Goal: Task Accomplishment & Management: Manage account settings

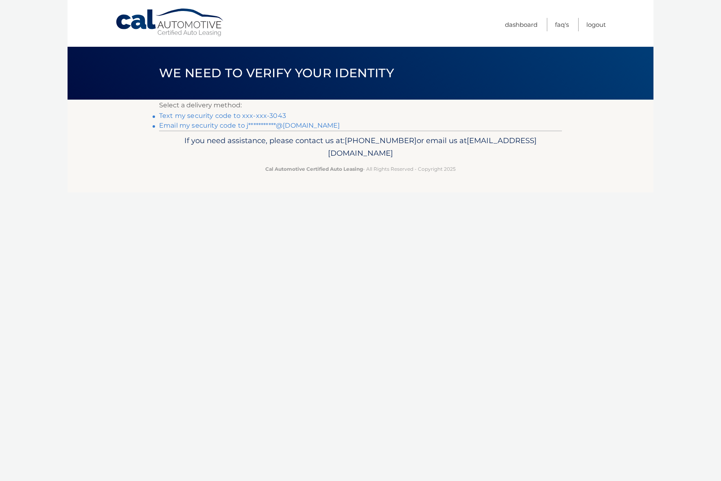
click at [239, 116] on link "Text my security code to xxx-xxx-3043" at bounding box center [222, 116] width 127 height 8
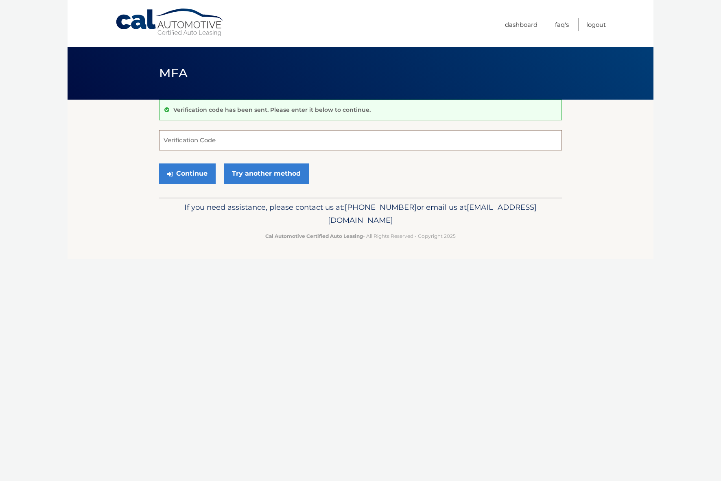
click at [201, 143] on input "Verification Code" at bounding box center [360, 140] width 403 height 20
type input "054442"
click at [203, 177] on button "Continue" at bounding box center [187, 173] width 57 height 20
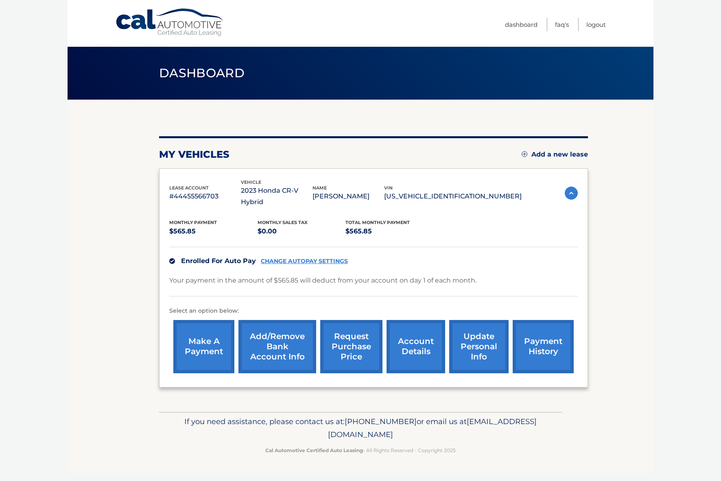
click at [434, 338] on link "account details" at bounding box center [415, 346] width 59 height 53
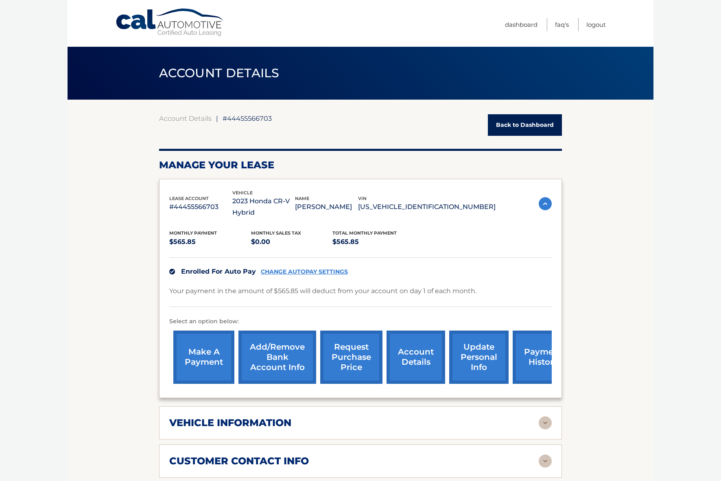
click at [532, 337] on link "payment history" at bounding box center [542, 357] width 61 height 53
click at [534, 351] on link "payment history" at bounding box center [542, 357] width 61 height 53
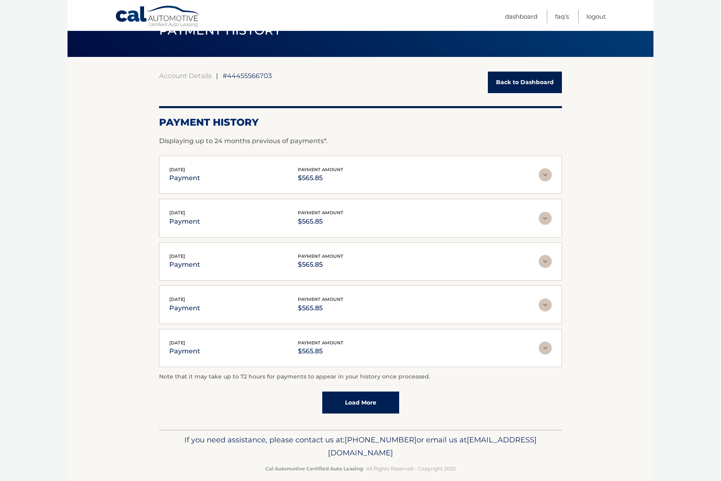
scroll to position [45, 0]
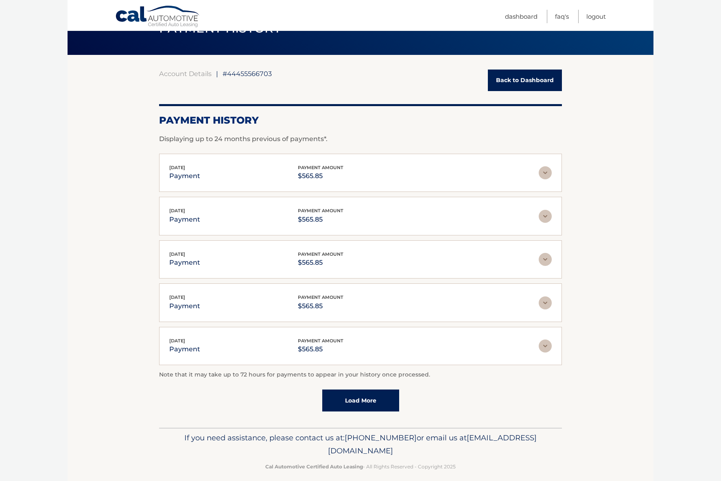
click at [387, 403] on link "Load More" at bounding box center [360, 401] width 77 height 22
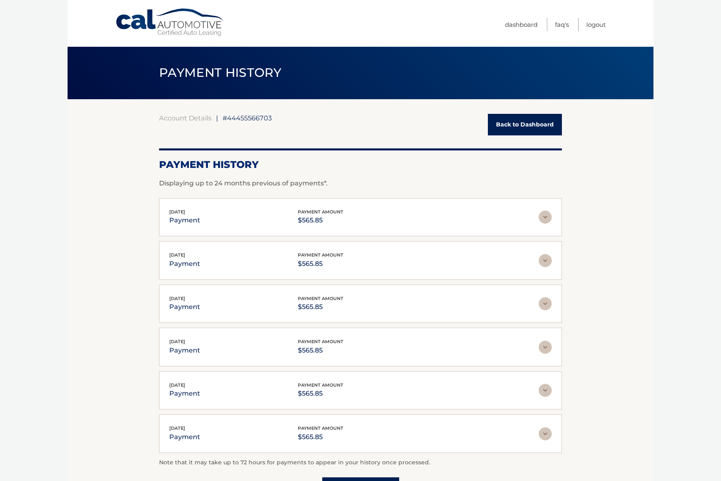
scroll to position [0, 0]
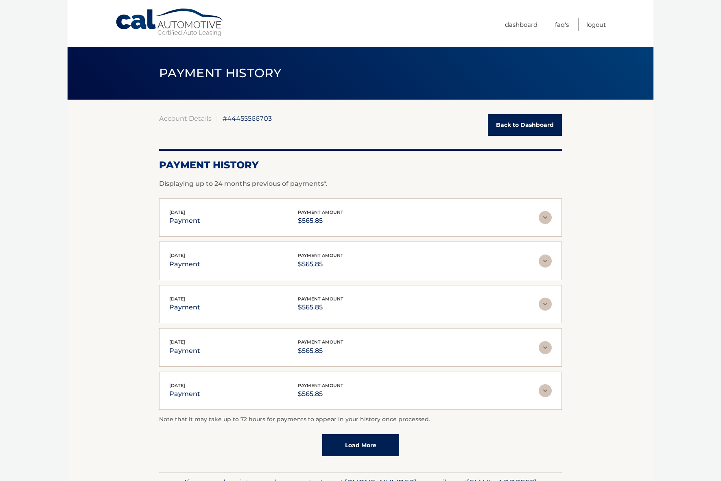
click at [542, 130] on link "Back to Dashboard" at bounding box center [525, 125] width 74 height 22
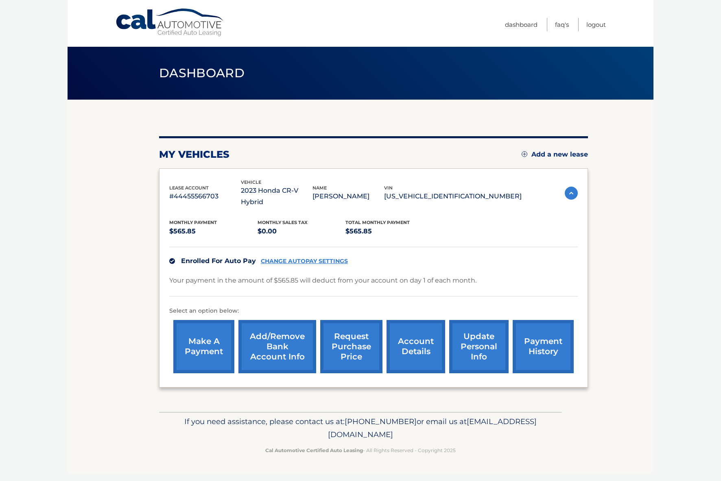
click at [424, 343] on link "account details" at bounding box center [415, 346] width 59 height 53
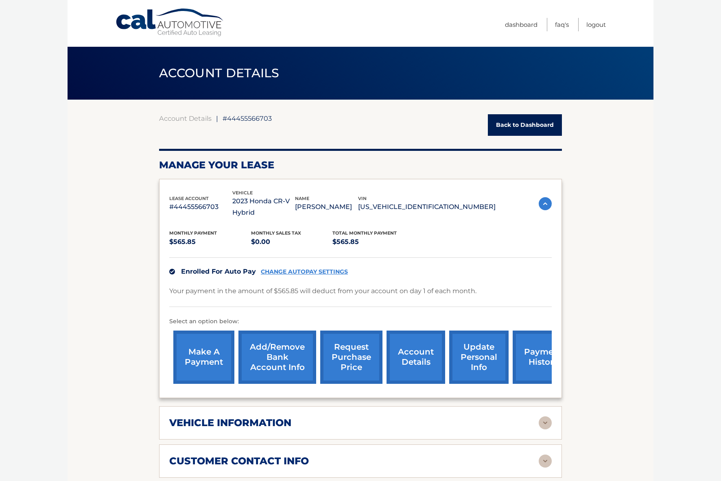
click at [436, 349] on link "account details" at bounding box center [415, 357] width 59 height 53
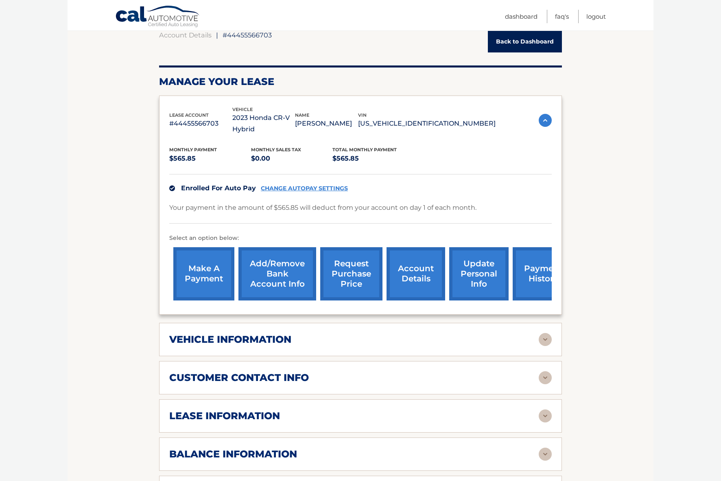
scroll to position [95, 0]
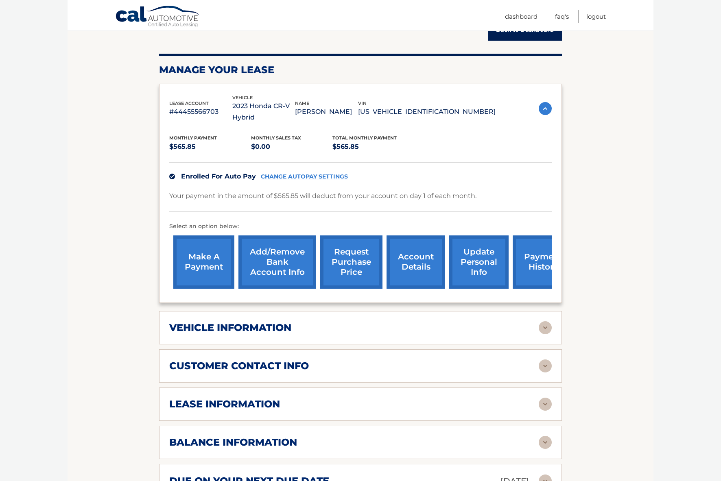
click at [536, 398] on div "lease information" at bounding box center [353, 404] width 369 height 12
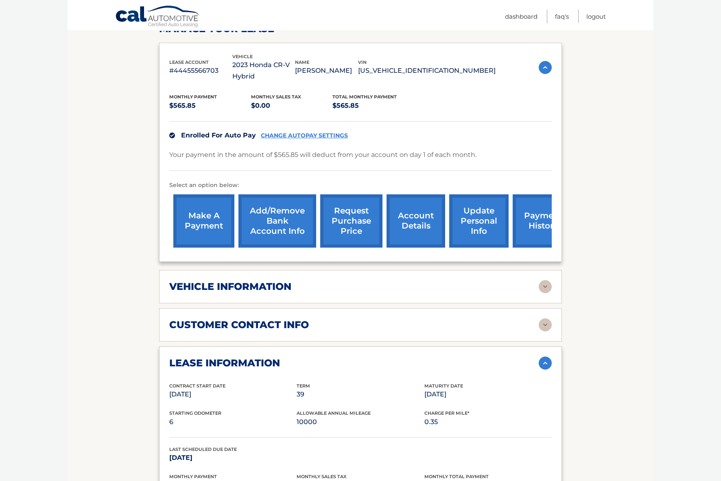
scroll to position [139, 0]
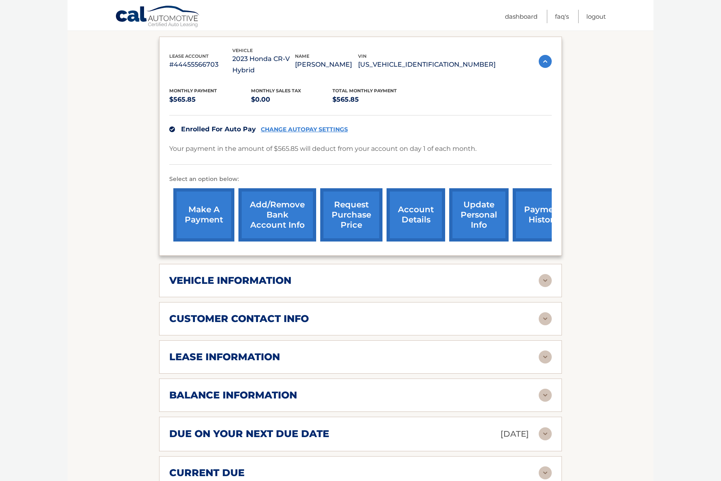
scroll to position [144, 0]
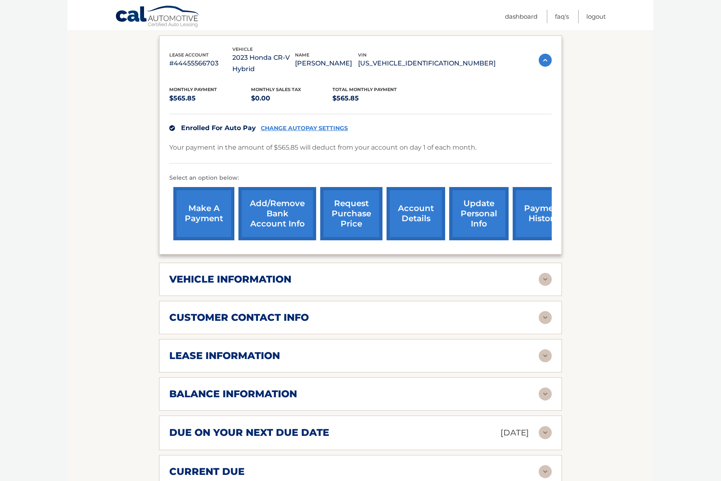
click at [545, 349] on img at bounding box center [544, 355] width 13 height 13
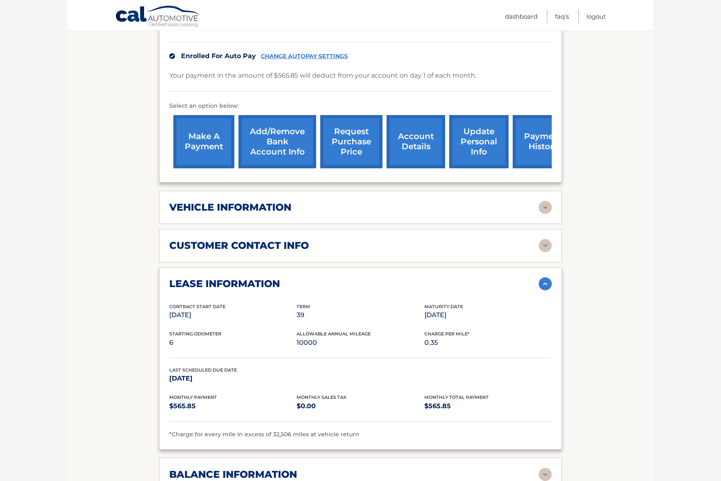
scroll to position [217, 0]
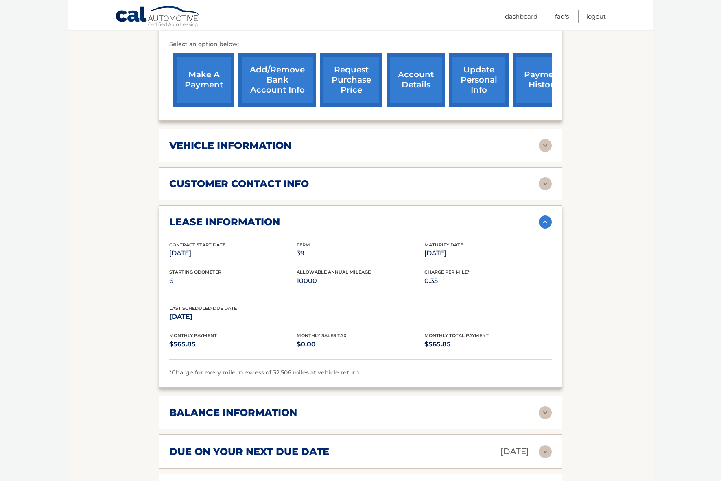
click at [547, 406] on img at bounding box center [544, 412] width 13 height 13
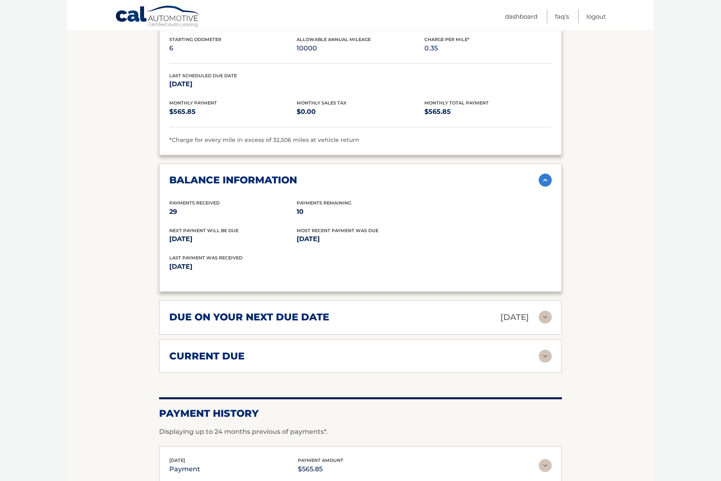
scroll to position [511, 0]
click at [544, 310] on img at bounding box center [544, 316] width 13 height 13
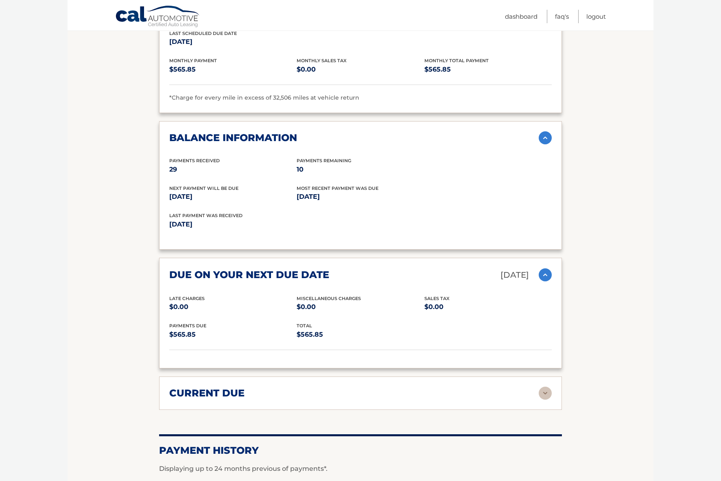
scroll to position [558, 0]
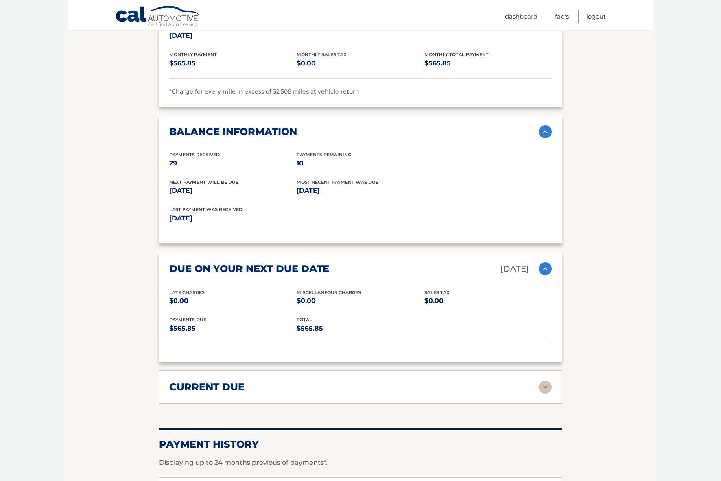
click at [544, 381] on img at bounding box center [544, 387] width 13 height 13
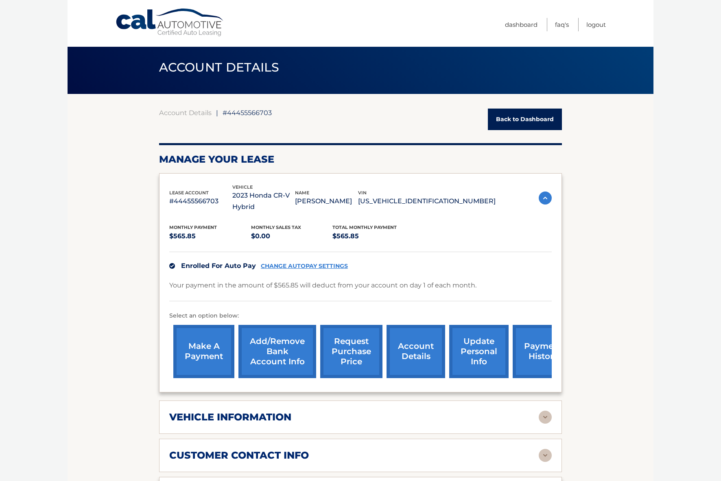
scroll to position [0, 0]
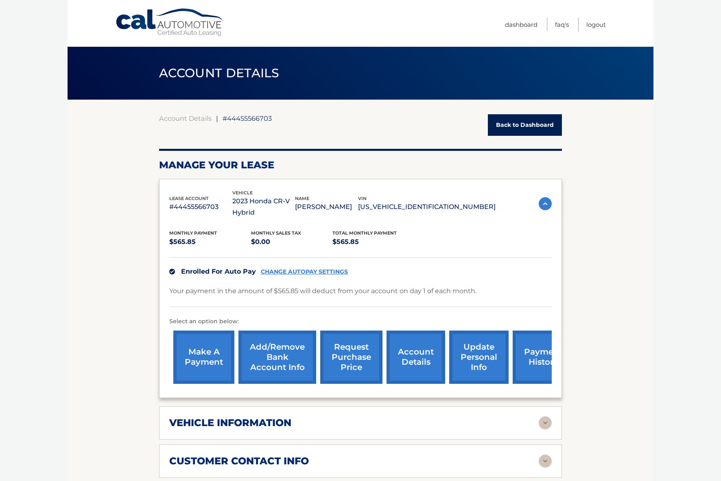
click at [363, 340] on link "request purchase price" at bounding box center [351, 357] width 62 height 53
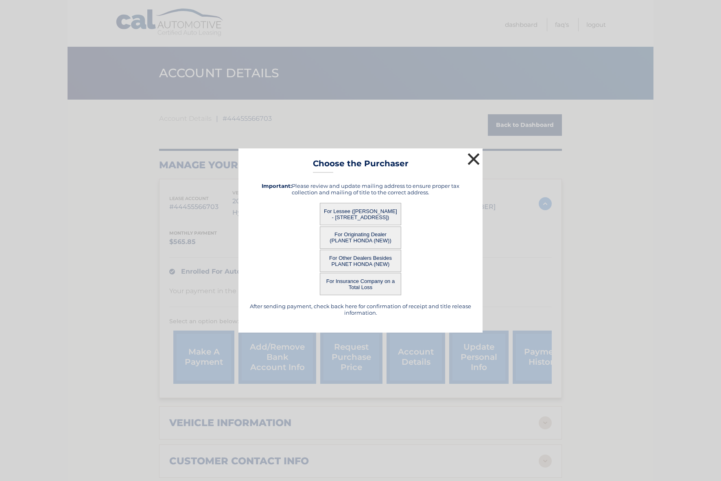
click at [473, 155] on button "×" at bounding box center [473, 159] width 16 height 16
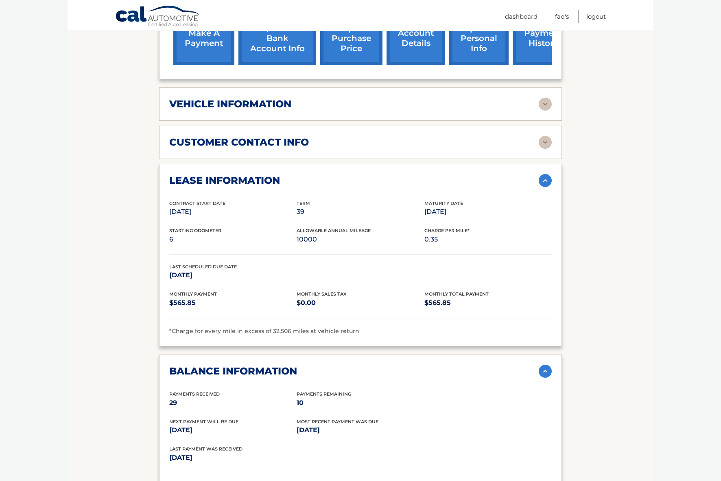
scroll to position [318, 0]
click at [541, 136] on img at bounding box center [544, 142] width 13 height 13
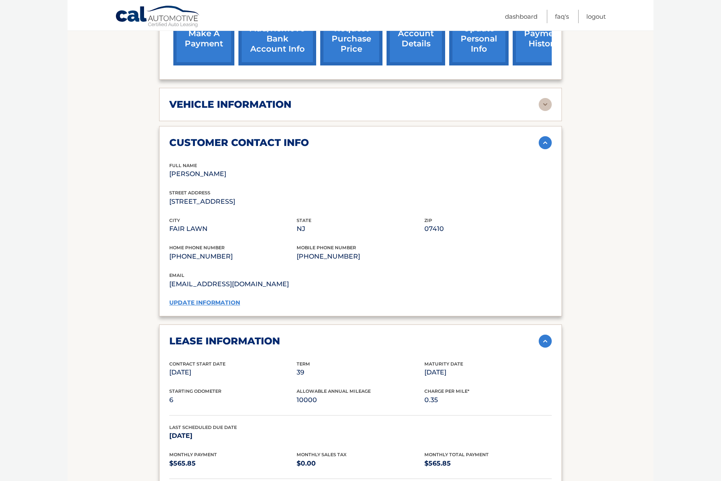
click at [544, 98] on img at bounding box center [544, 104] width 13 height 13
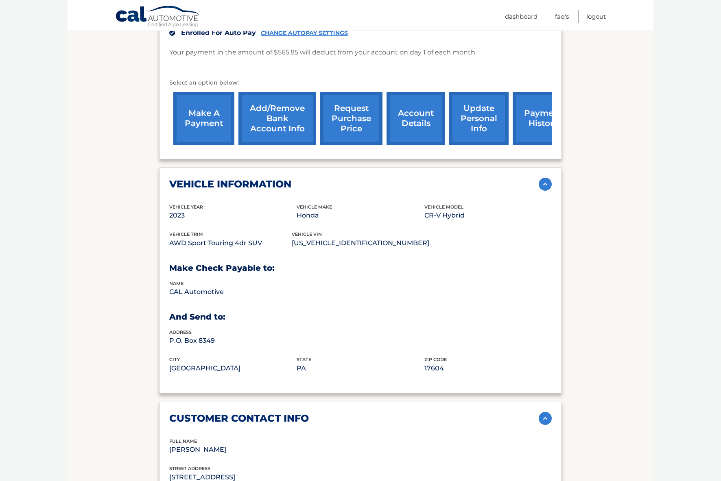
scroll to position [239, 0]
click at [415, 113] on link "account details" at bounding box center [415, 118] width 59 height 53
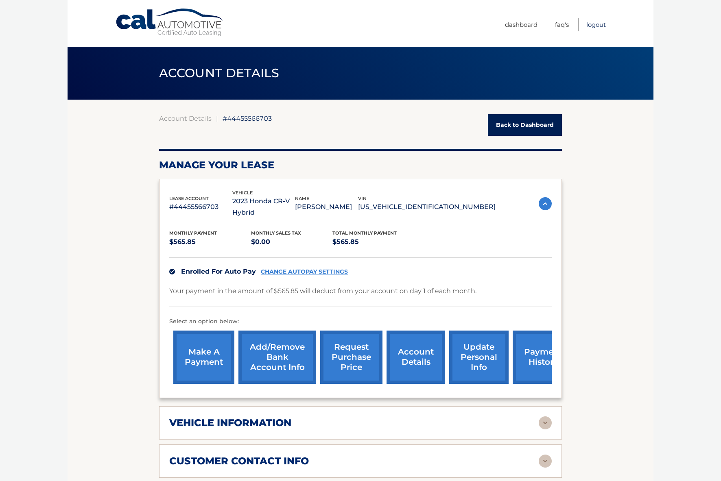
click at [592, 25] on link "Logout" at bounding box center [596, 24] width 20 height 13
